Goal: Information Seeking & Learning: Find specific page/section

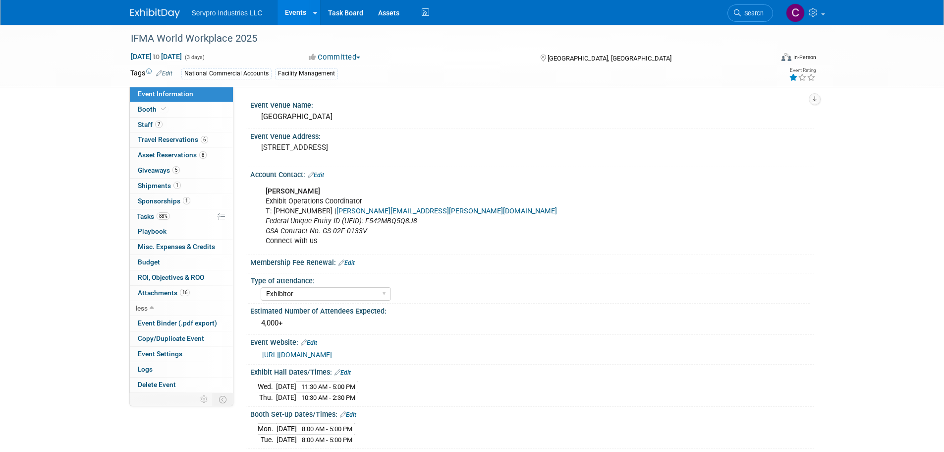
select select "Exhibitor"
select select "Linked In"
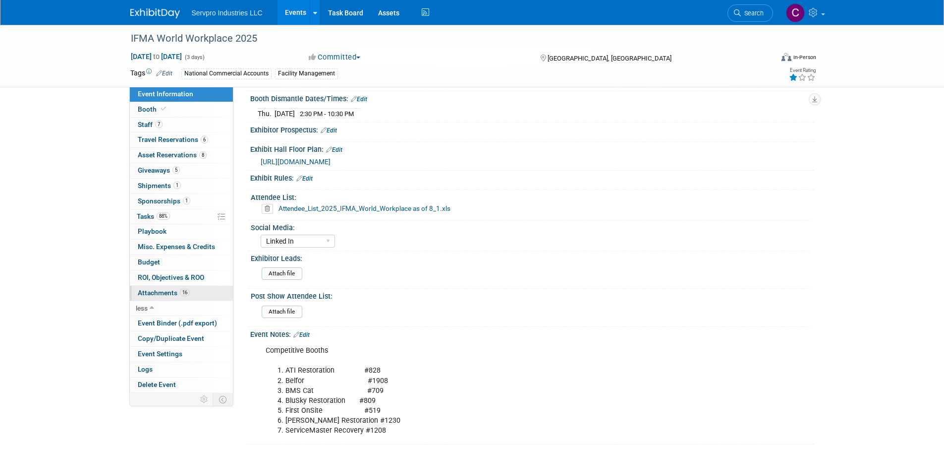
click at [163, 291] on span "Attachments 16" at bounding box center [164, 292] width 52 height 8
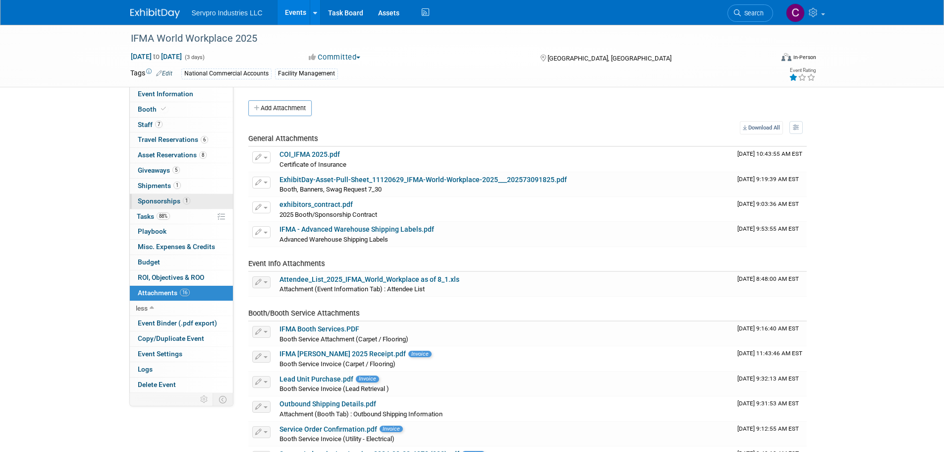
click at [152, 198] on span "Sponsorships 1" at bounding box center [164, 201] width 53 height 8
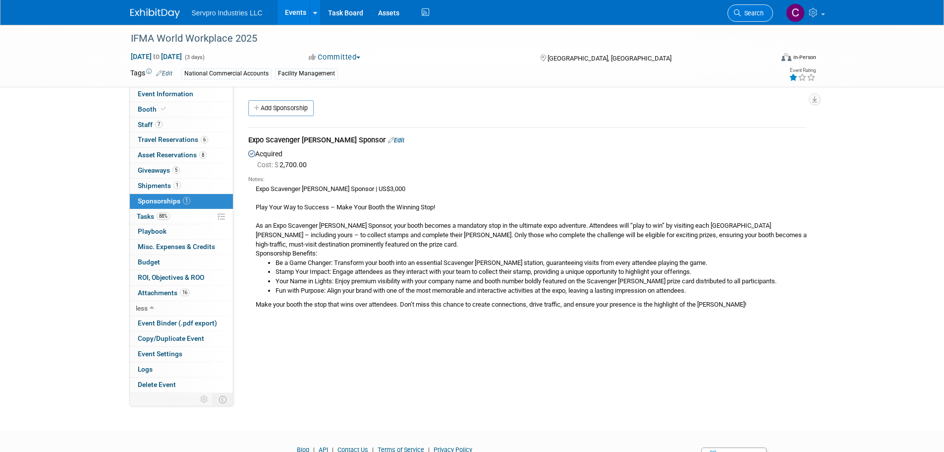
click at [751, 8] on link "Search" at bounding box center [751, 12] width 46 height 17
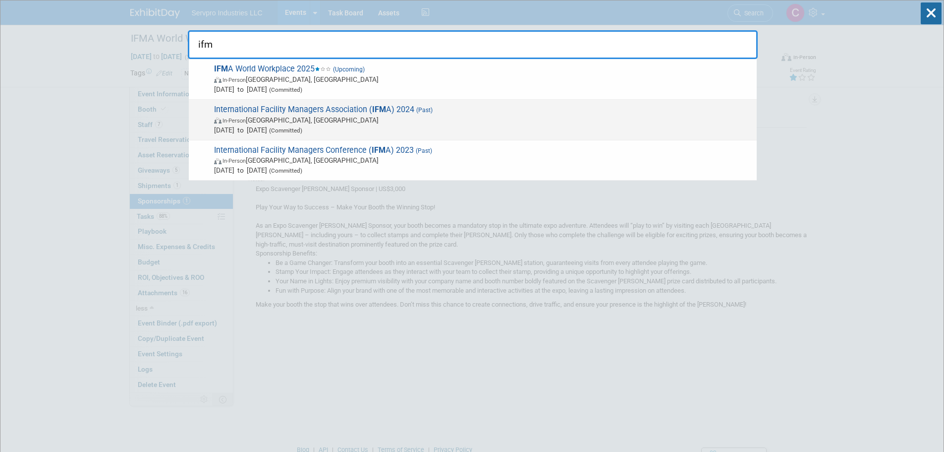
type input "ifm"
click at [381, 112] on strong "IFM" at bounding box center [379, 109] width 14 height 9
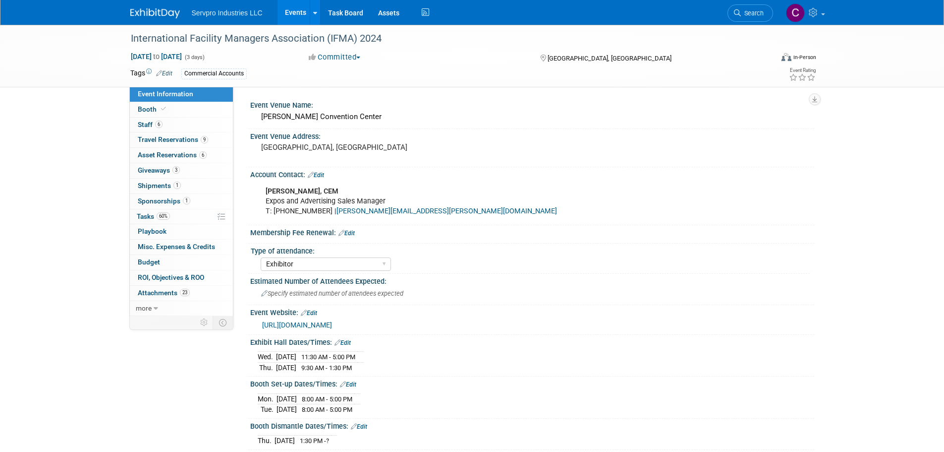
select select "Exhibitor"
click at [165, 294] on span "Attachments 23" at bounding box center [164, 292] width 52 height 8
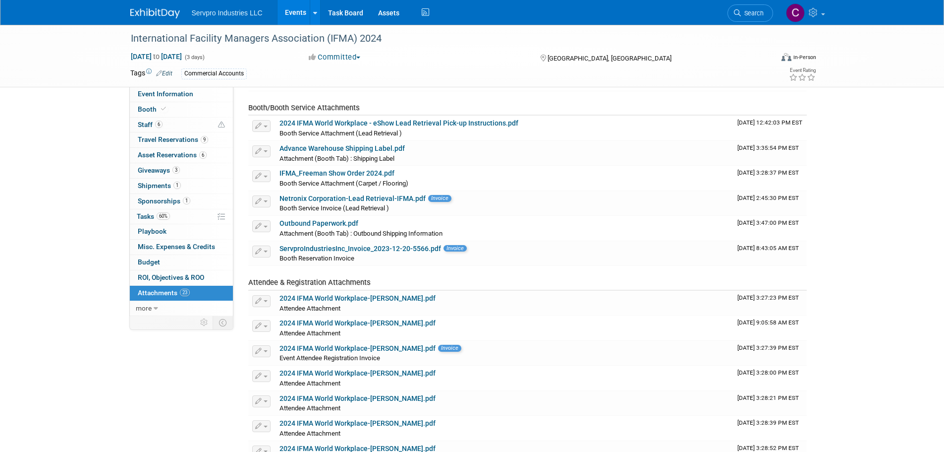
scroll to position [182, 0]
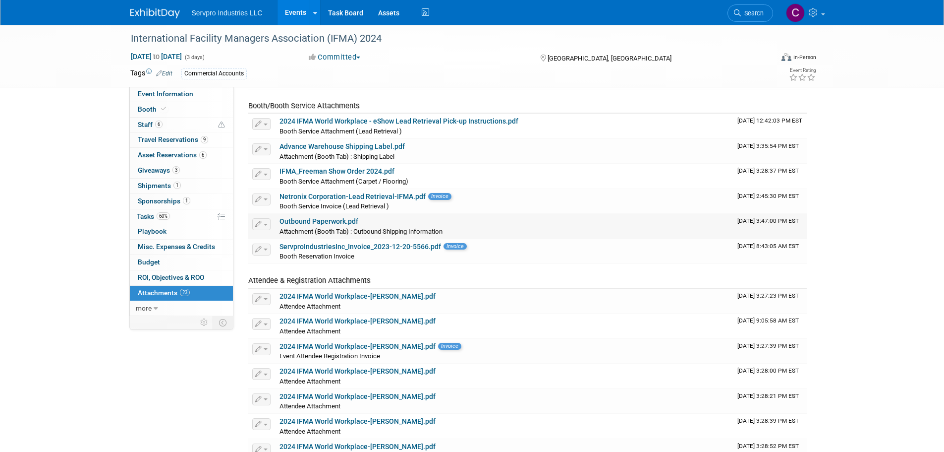
click at [315, 220] on link "Outbound Paperwork.pdf" at bounding box center [319, 221] width 79 height 8
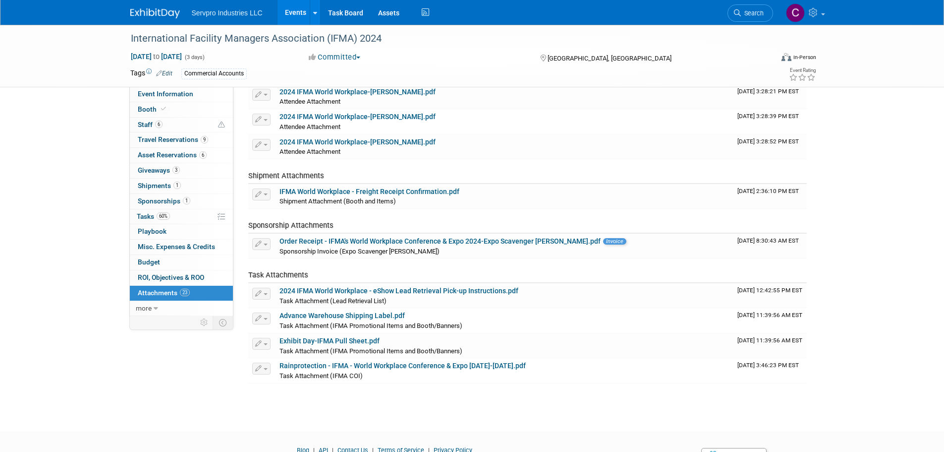
scroll to position [535, 0]
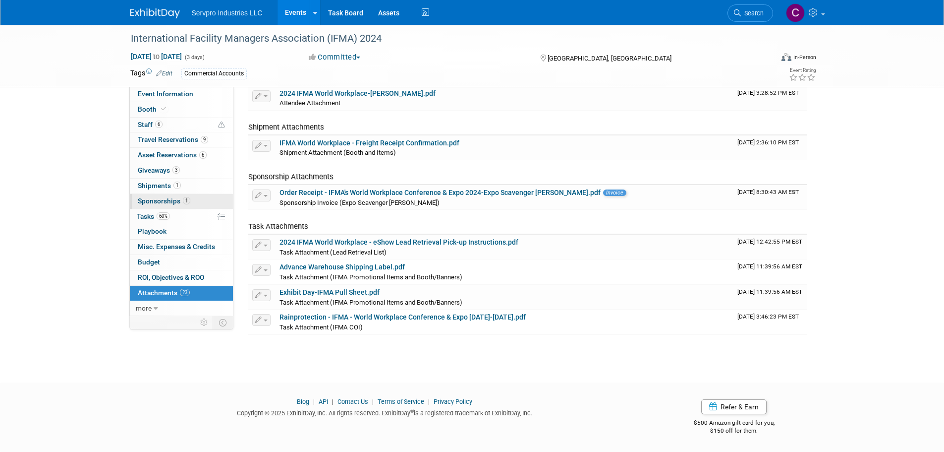
click at [161, 204] on span "Sponsorships 1" at bounding box center [164, 201] width 53 height 8
